Goal: Task Accomplishment & Management: Complete application form

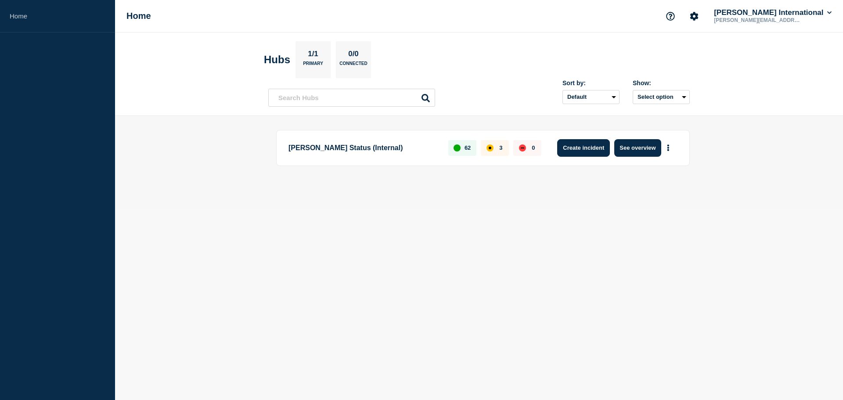
click at [584, 151] on button "Create incident" at bounding box center [583, 148] width 53 height 18
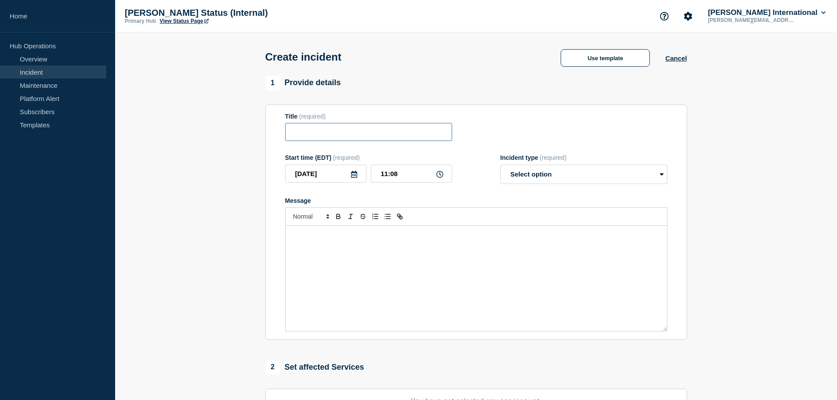
click at [311, 130] on input "Title" at bounding box center [368, 132] width 167 height 18
paste input "CARM- Delay of Release Information"
click at [327, 134] on input "[GEOGRAPHIC_DATA]: CARM- Delay of Release Information" at bounding box center [368, 132] width 167 height 18
click at [324, 132] on input "[GEOGRAPHIC_DATA]: CARM- Delay of Release Information" at bounding box center [368, 132] width 167 height 18
type input "[GEOGRAPHIC_DATA]: CBSA CARM- Delay of Release Information"
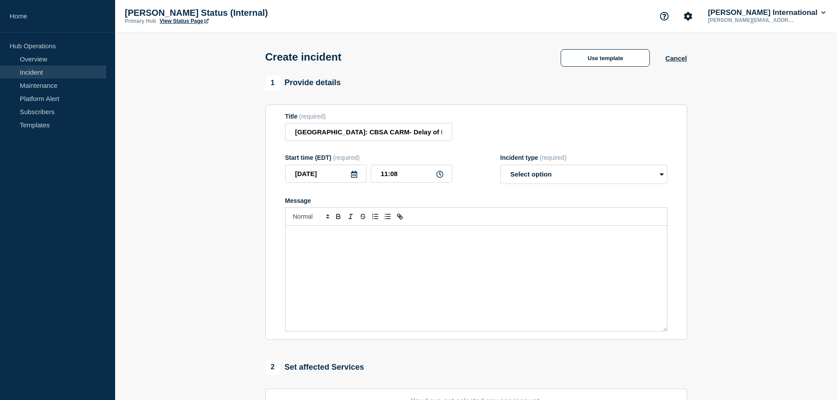
click at [337, 273] on div "Message" at bounding box center [476, 278] width 381 height 105
drag, startPoint x: 371, startPoint y: 237, endPoint x: 155, endPoint y: 226, distance: 216.4
click at [155, 226] on section "1 Provide details Title (required) [GEOGRAPHIC_DATA]: CBSA CARM- Delay of Relea…" at bounding box center [476, 327] width 722 height 503
click at [304, 265] on div "CARM- Delay of Release Information" at bounding box center [476, 278] width 381 height 105
click at [324, 294] on div "Message from CBSA:" at bounding box center [476, 278] width 381 height 105
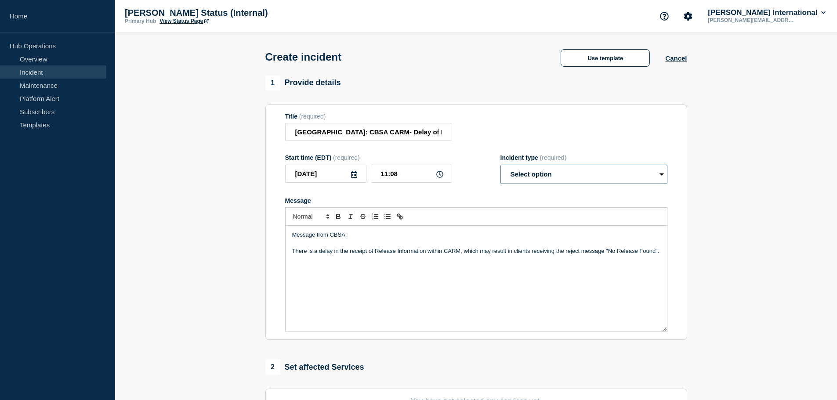
click at [593, 169] on select "Select option Investigating Identified Monitoring" at bounding box center [583, 174] width 167 height 19
select select "monitoring"
click at [500, 166] on select "Select option Investigating Identified Monitoring" at bounding box center [583, 174] width 167 height 19
drag, startPoint x: 412, startPoint y: 177, endPoint x: 311, endPoint y: 139, distance: 108.5
click at [314, 154] on form "Title (required) [GEOGRAPHIC_DATA]: CBSA CARM- Delay of Release Information Sta…" at bounding box center [476, 222] width 382 height 219
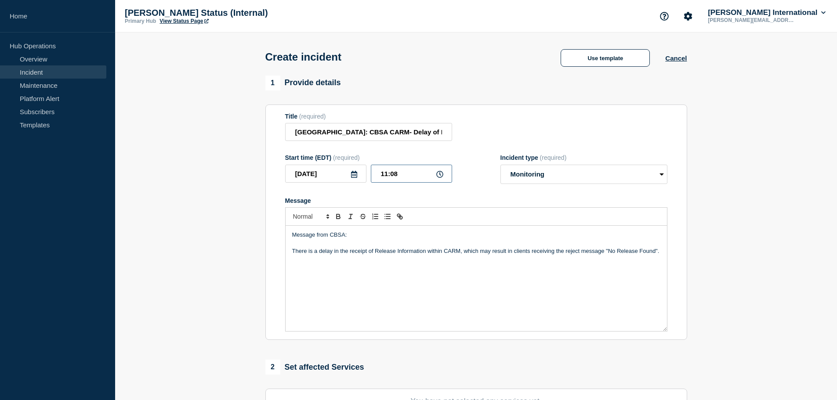
click at [427, 172] on input "11:08" at bounding box center [411, 174] width 81 height 18
drag, startPoint x: 408, startPoint y: 177, endPoint x: 298, endPoint y: 172, distance: 110.0
click at [298, 172] on div "[DATE] 11:08" at bounding box center [368, 174] width 167 height 18
type input "08:45"
drag, startPoint x: 360, startPoint y: 240, endPoint x: 210, endPoint y: 223, distance: 150.8
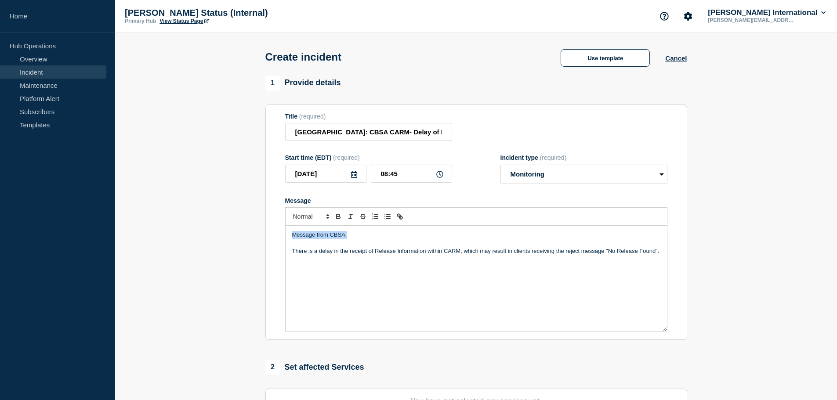
click at [211, 223] on section "1 Provide details Title (required) [GEOGRAPHIC_DATA]: CBSA CARM- Delay of Relea…" at bounding box center [476, 327] width 722 height 503
drag, startPoint x: 357, startPoint y: 234, endPoint x: 143, endPoint y: 224, distance: 213.7
click at [143, 224] on section "1 Provide details Title (required) [GEOGRAPHIC_DATA]: CBSA CARM- Delay of Relea…" at bounding box center [476, 327] width 722 height 503
drag, startPoint x: 289, startPoint y: 232, endPoint x: 214, endPoint y: 227, distance: 74.9
click at [214, 227] on section "1 Provide details Title (required) [GEOGRAPHIC_DATA]: CBSA CARM- Delay of Relea…" at bounding box center [476, 327] width 722 height 503
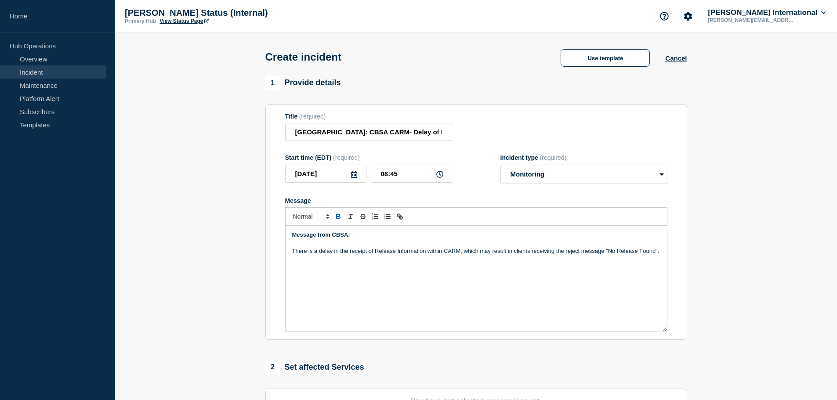
click at [373, 284] on div "﻿ Message from CBSA: There is a delay in the receipt of Release Information wit…" at bounding box center [476, 278] width 381 height 105
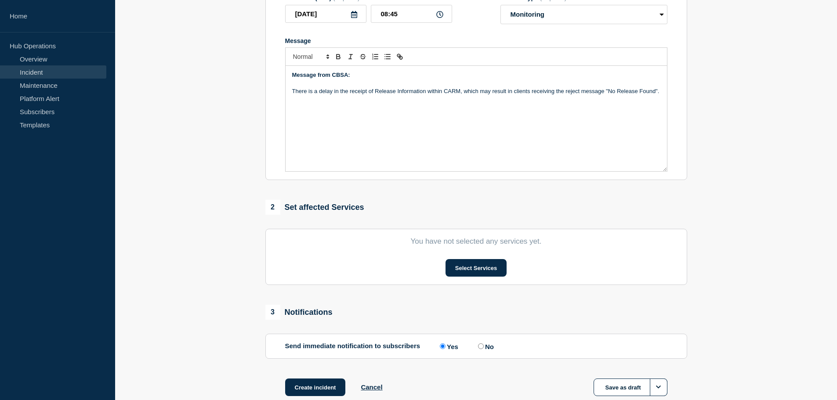
scroll to position [215, 0]
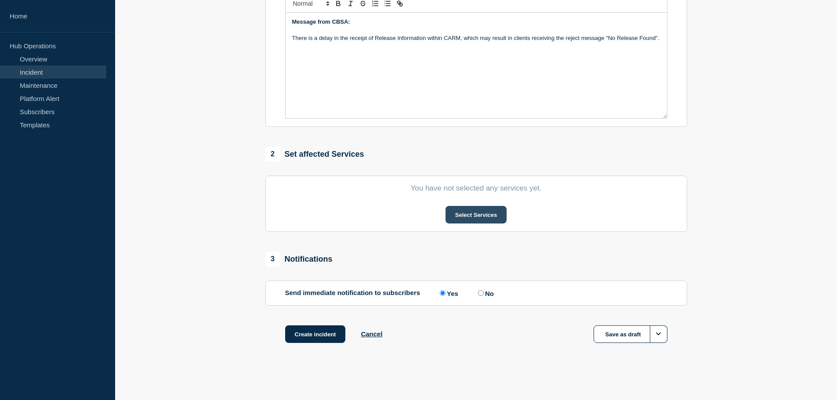
click at [485, 213] on button "Select Services" at bounding box center [475, 215] width 61 height 18
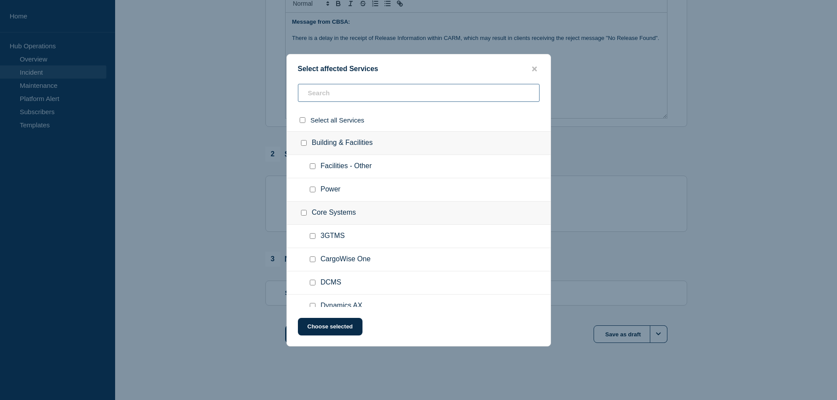
click at [354, 91] on input "text" at bounding box center [419, 93] width 242 height 18
type input "canadian"
click at [311, 213] on input "CAD ENTRY (CARM) checkbox" at bounding box center [313, 213] width 6 height 6
checkbox input "true"
click at [328, 328] on button "Choose selected" at bounding box center [330, 327] width 65 height 18
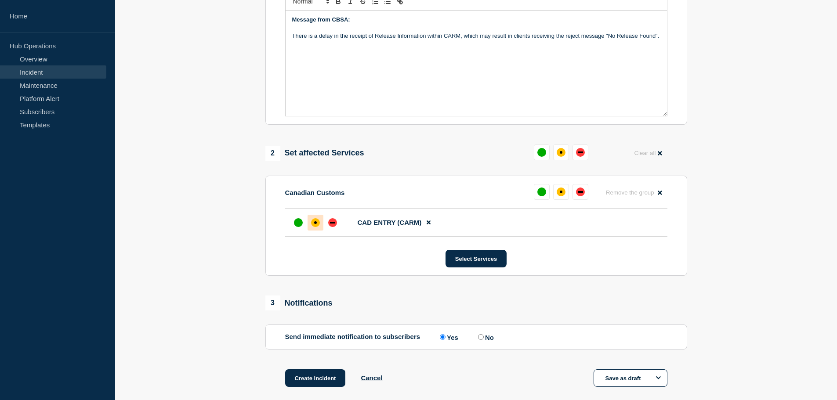
click at [318, 224] on div "affected" at bounding box center [315, 222] width 9 height 9
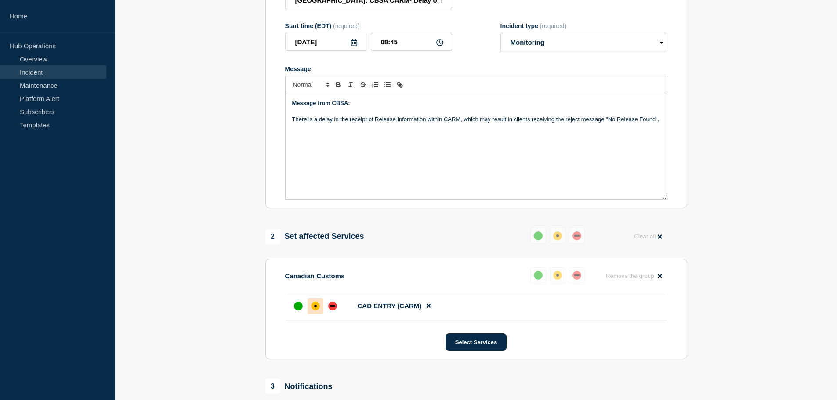
scroll to position [88, 0]
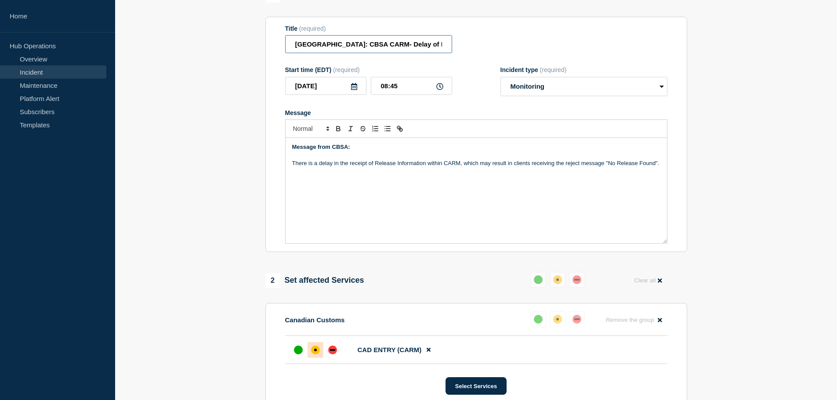
click at [362, 47] on input "[GEOGRAPHIC_DATA]: CBSA CARM- Delay of Release Information" at bounding box center [368, 44] width 167 height 18
type input "[GEOGRAPHIC_DATA]: CBSA CARM - Delay of Release Information"
click at [384, 178] on div "Message from CBSA: There is a delay in the receipt of Release Information withi…" at bounding box center [476, 190] width 381 height 105
drag, startPoint x: 413, startPoint y: 46, endPoint x: 492, endPoint y: 47, distance: 79.1
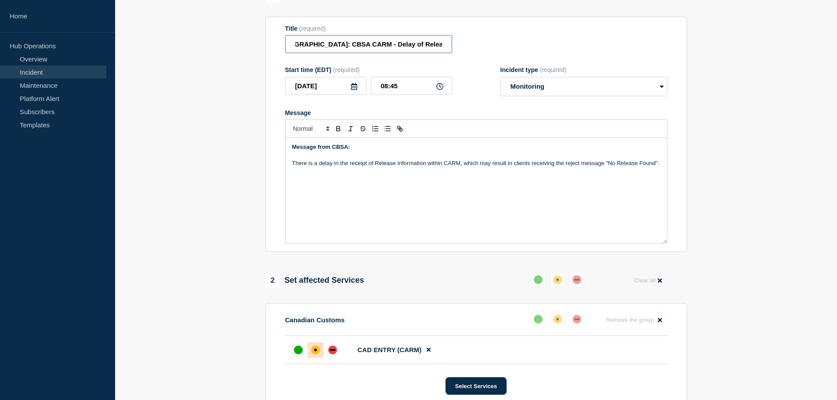
click at [492, 47] on div "Title (required) [GEOGRAPHIC_DATA]: CBSA CARM - Delay of Release Information" at bounding box center [476, 39] width 382 height 29
click at [408, 222] on div "Message from CBSA: There is a delay in the receipt of Release Information withi…" at bounding box center [476, 190] width 381 height 105
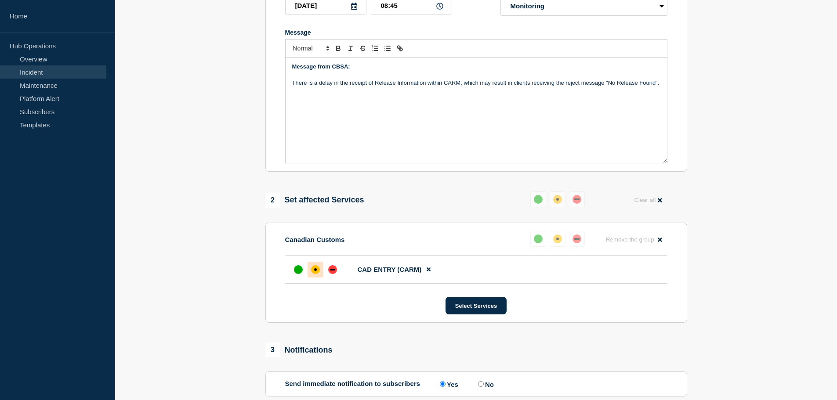
scroll to position [261, 0]
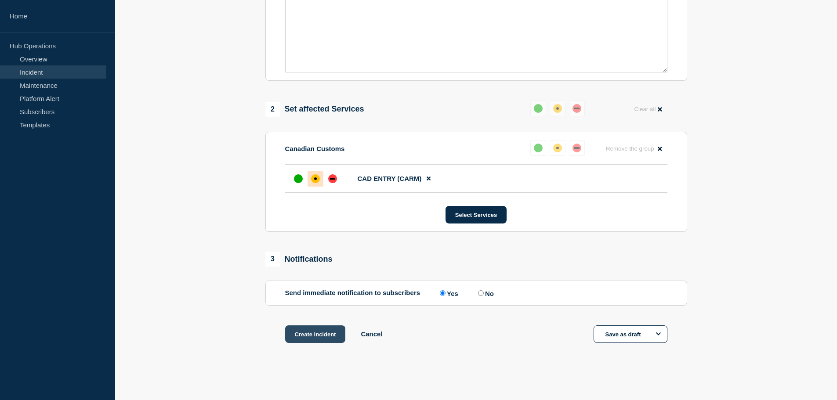
click at [306, 333] on button "Create incident" at bounding box center [315, 334] width 61 height 18
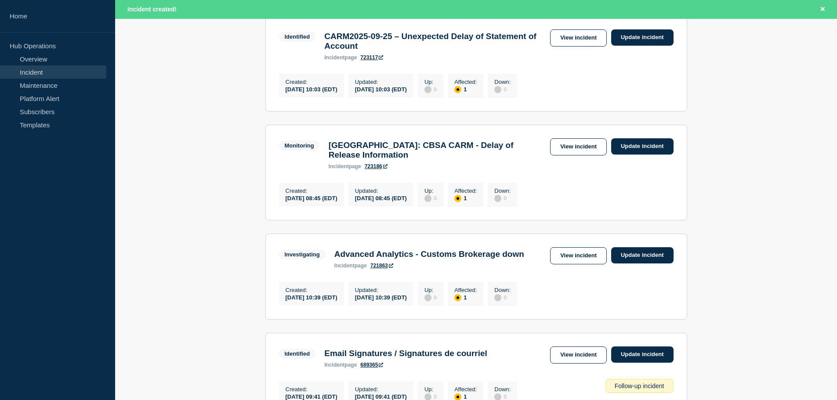
scroll to position [42, 0]
